Goal: Information Seeking & Learning: Learn about a topic

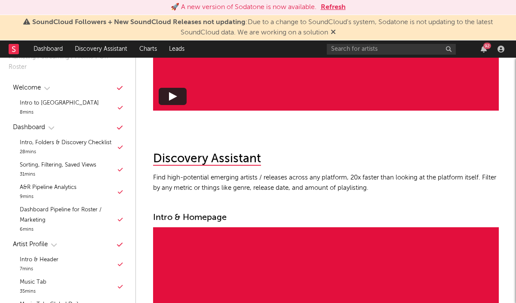
scroll to position [309, 0]
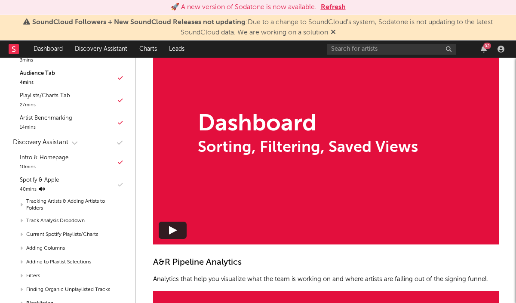
scroll to position [551, 0]
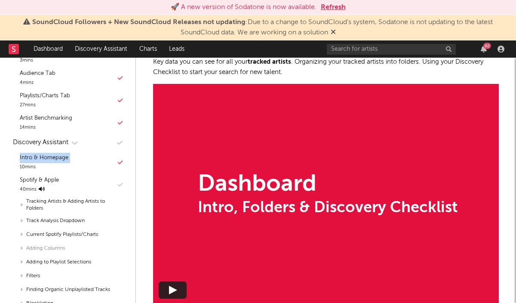
drag, startPoint x: 15, startPoint y: 147, endPoint x: 15, endPoint y: 249, distance: 102.0
click at [15, 249] on div "Discovery Assistant Intro & Homepage 10 mins Custom Saved Searches Sharing a Sa…" at bounding box center [68, 296] width 118 height 325
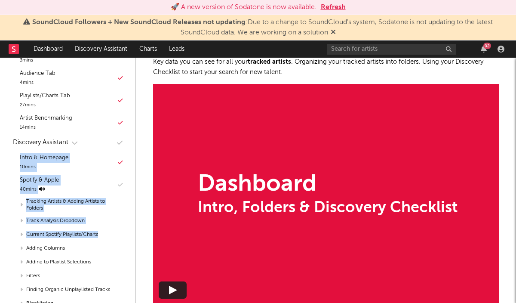
click at [14, 51] on icon at bounding box center [13, 49] width 3 height 6
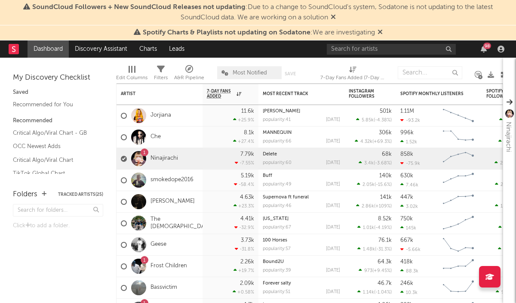
click at [380, 34] on icon at bounding box center [380, 31] width 5 height 7
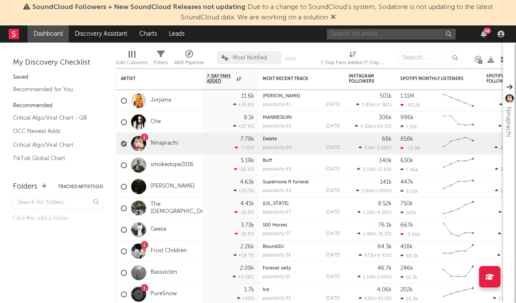
click at [389, 34] on input "text" at bounding box center [391, 34] width 129 height 11
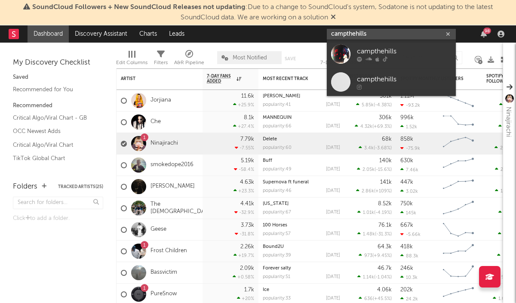
type input "campthehills"
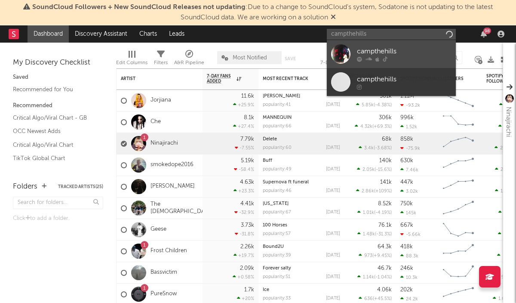
click at [352, 47] on link "campthehills" at bounding box center [391, 54] width 129 height 28
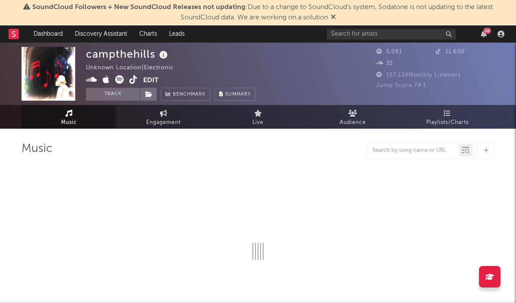
select select "1w"
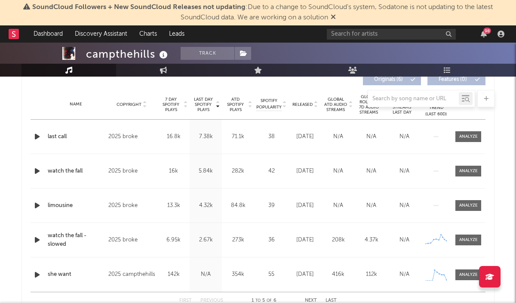
scroll to position [332, 0]
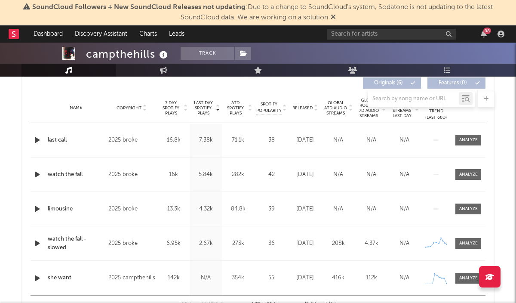
click at [307, 110] on div "Released" at bounding box center [305, 108] width 29 height 6
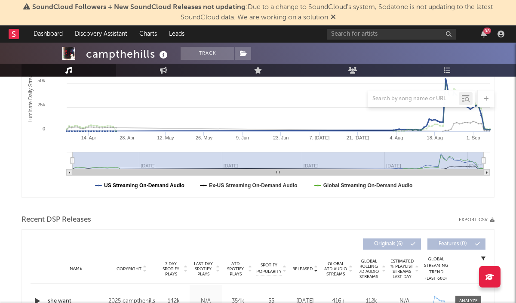
scroll to position [217, 0]
